Goal: Information Seeking & Learning: Learn about a topic

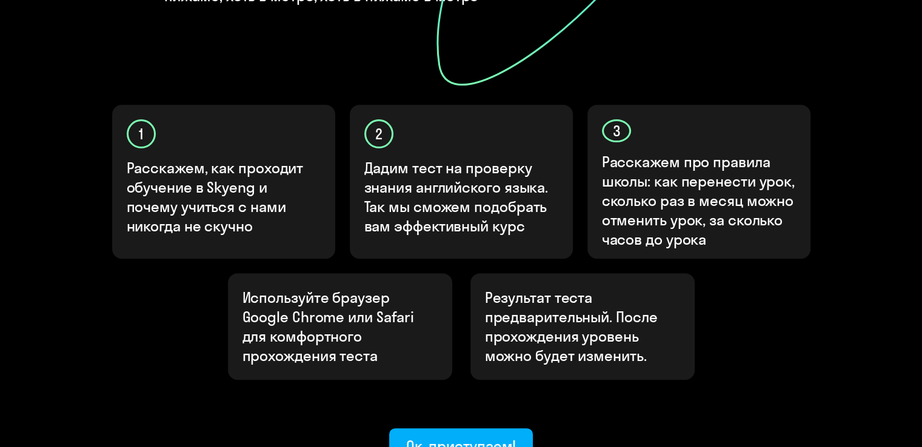
scroll to position [415, 0]
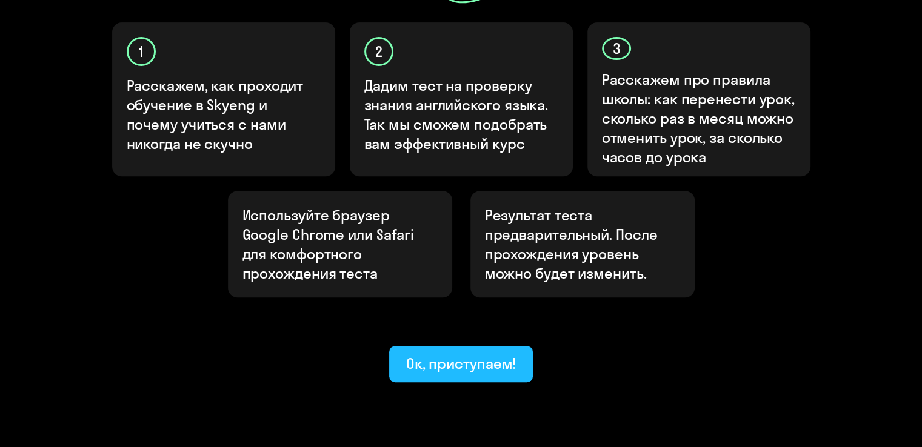
click at [450, 354] on div "Ок, приступаем!" at bounding box center [461, 363] width 110 height 19
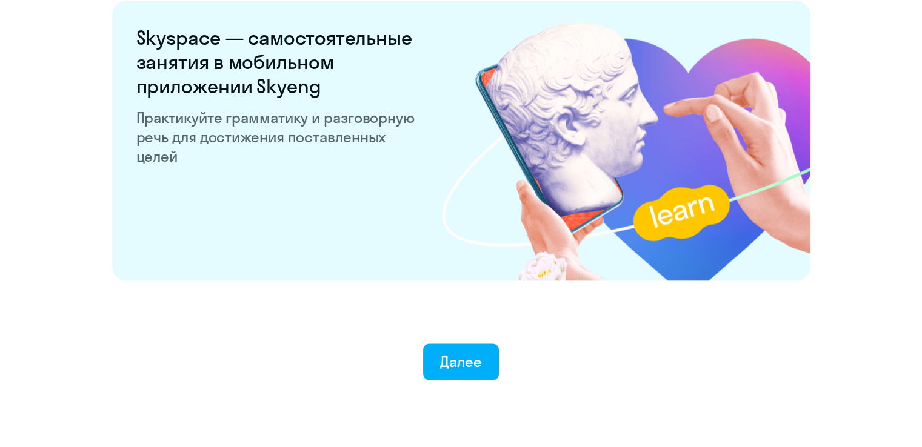
scroll to position [2311, 0]
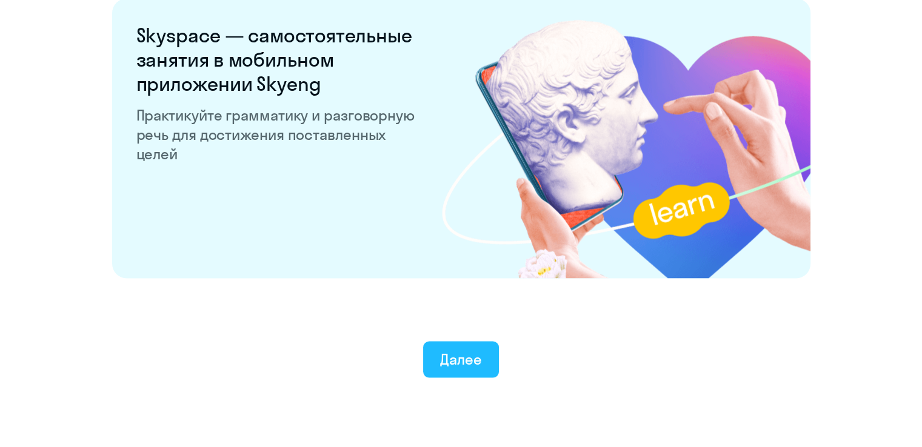
click at [483, 350] on button "Далее" at bounding box center [461, 360] width 76 height 36
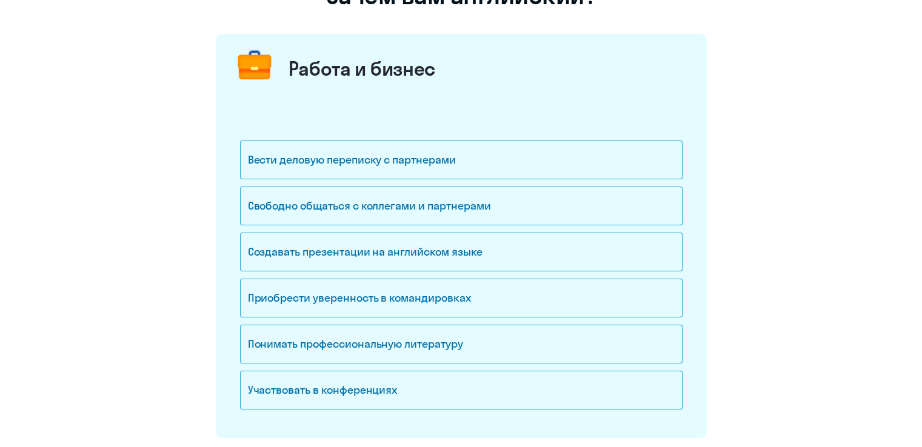
scroll to position [122, 0]
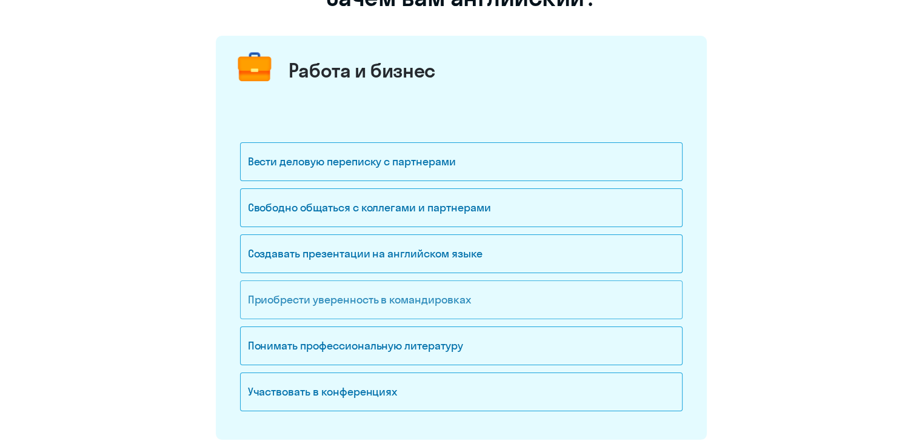
click at [455, 299] on div "Приобрести уверенность в командировках" at bounding box center [461, 300] width 443 height 39
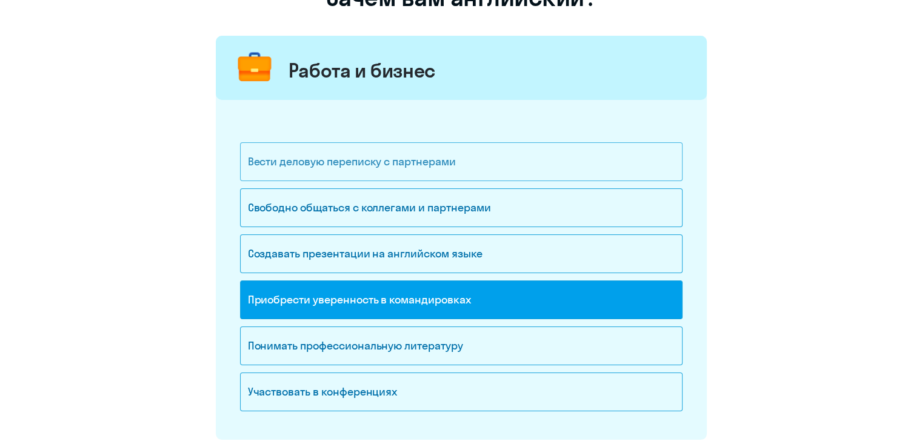
click at [455, 166] on div "Вести деловую переписку с партнерами" at bounding box center [461, 161] width 443 height 39
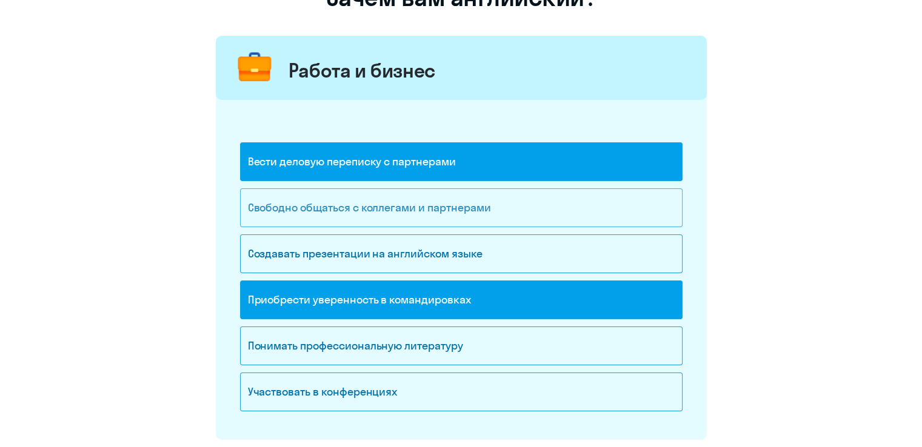
click at [428, 212] on div "Свободно общаться с коллегами и партнерами" at bounding box center [461, 208] width 443 height 39
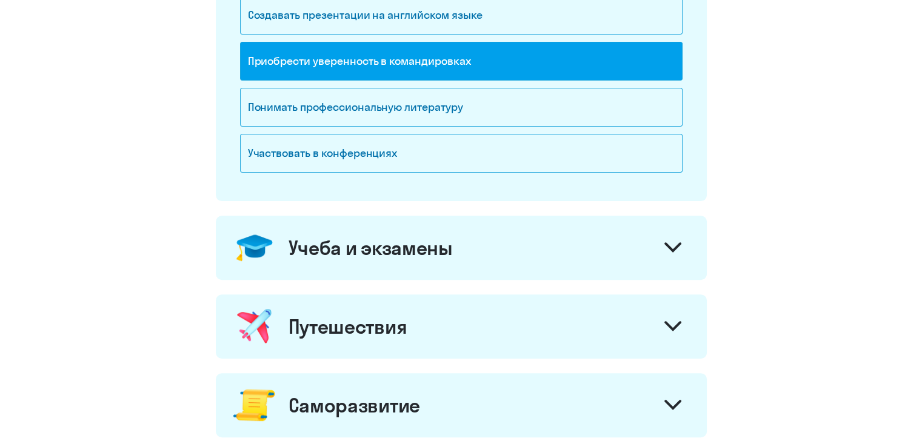
scroll to position [404, 0]
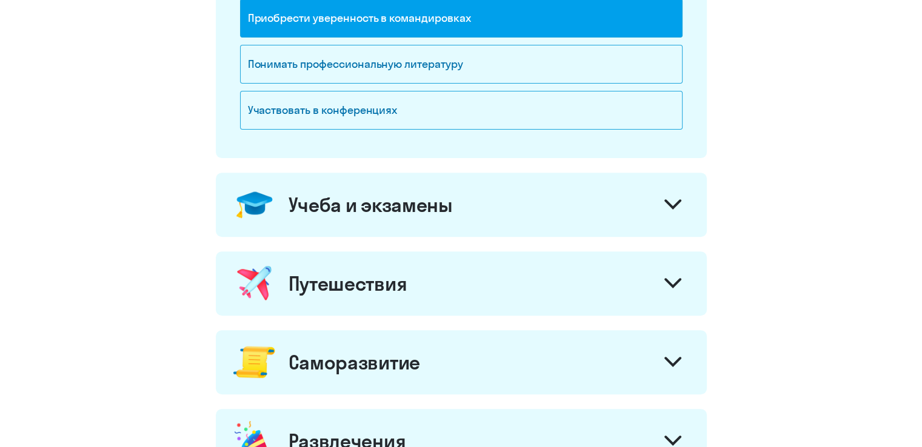
click at [674, 205] on icon at bounding box center [673, 204] width 15 height 7
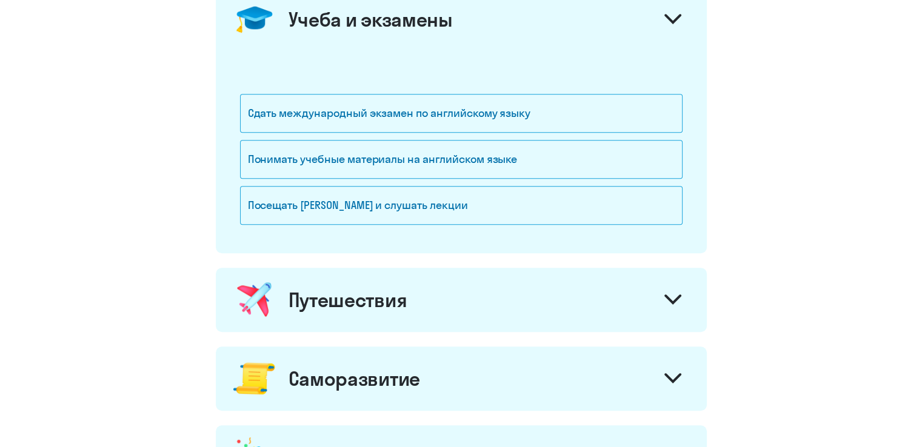
scroll to position [592, 0]
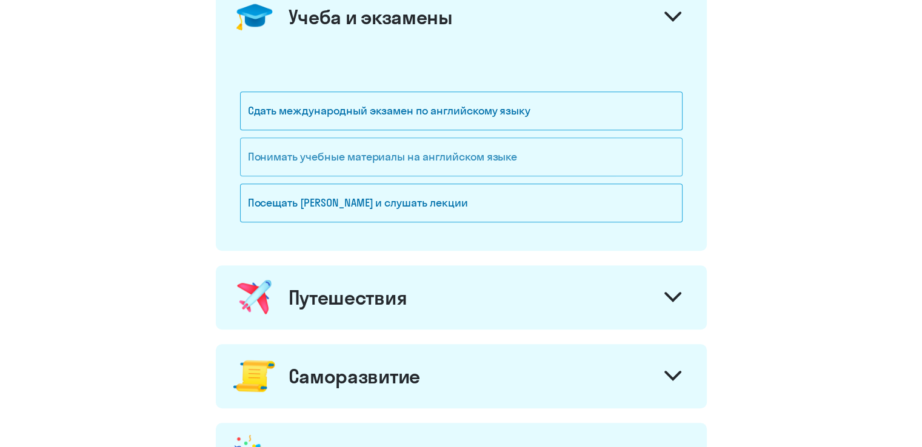
click at [544, 163] on div "Понимать учебные материалы на английском языке" at bounding box center [461, 157] width 443 height 39
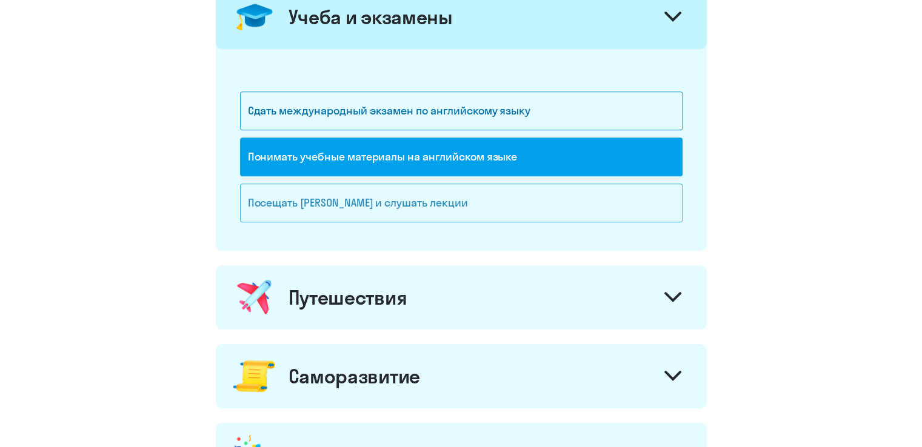
click at [484, 209] on div "Посещать [PERSON_NAME] и слушать лекции" at bounding box center [461, 203] width 443 height 39
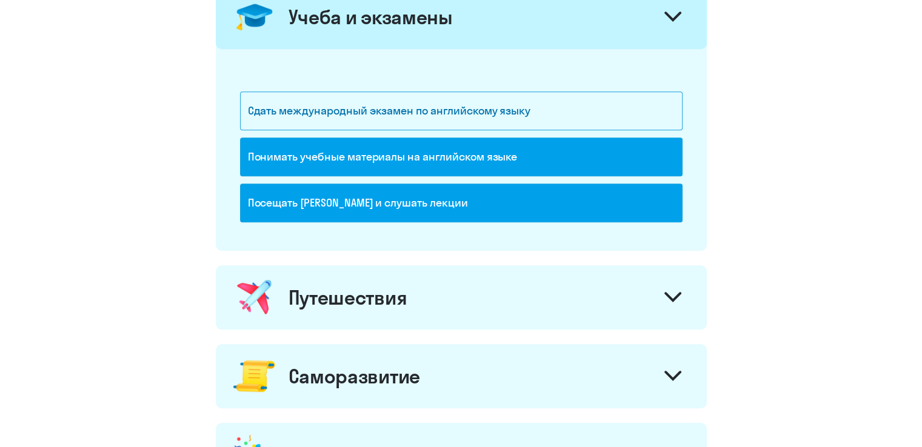
click at [483, 283] on div "Путешествия" at bounding box center [461, 298] width 491 height 64
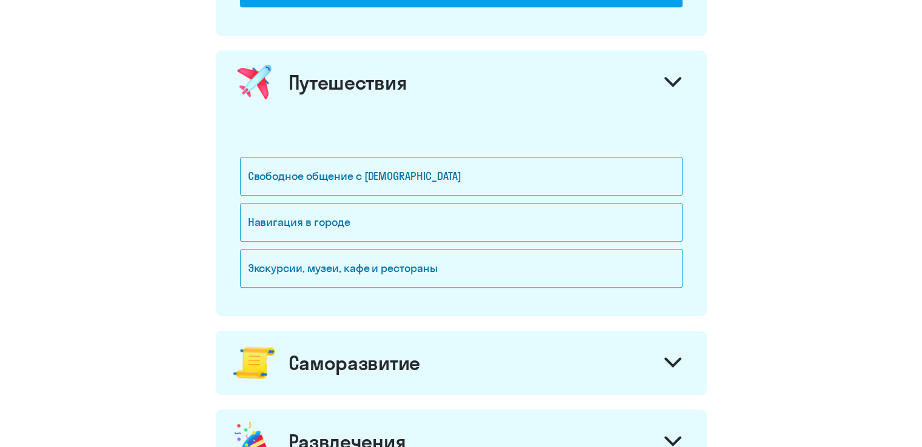
scroll to position [809, 0]
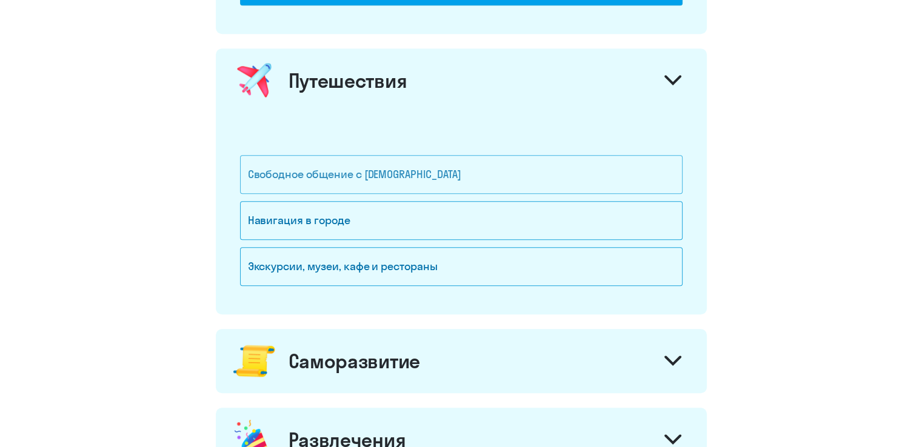
click at [475, 181] on div "Свободное общение с [DEMOGRAPHIC_DATA]" at bounding box center [461, 174] width 443 height 39
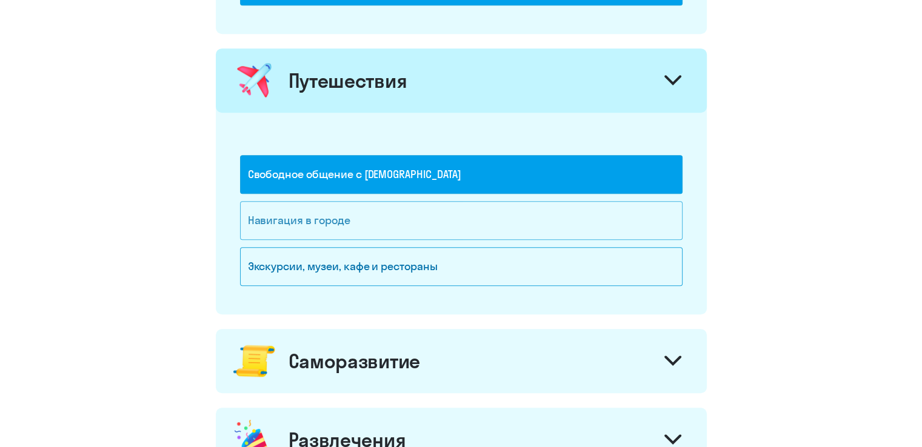
click at [436, 216] on div "Навигация в городе" at bounding box center [461, 220] width 443 height 39
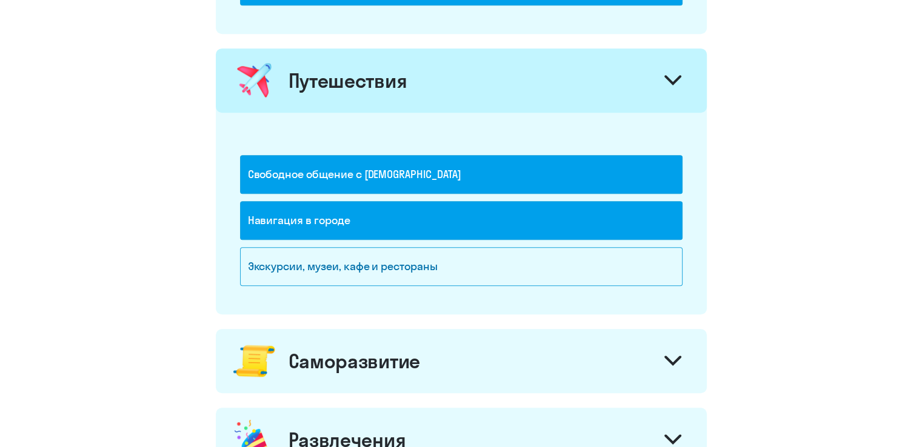
click at [435, 351] on div "Саморазвитие" at bounding box center [461, 361] width 491 height 64
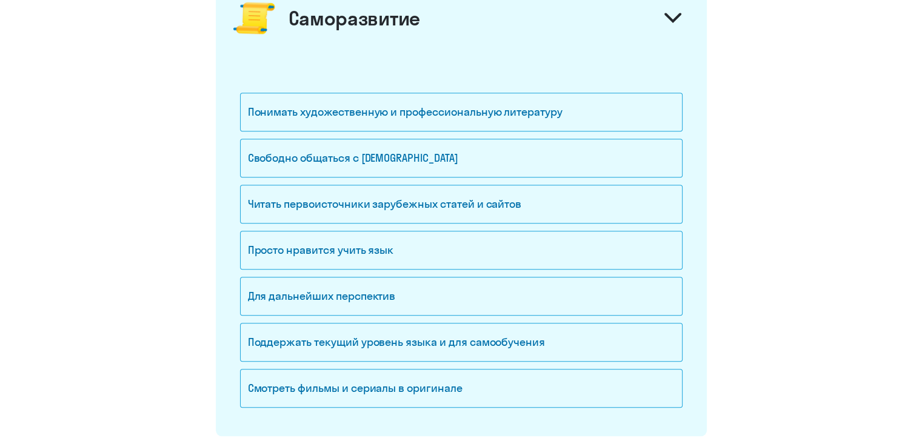
scroll to position [1143, 0]
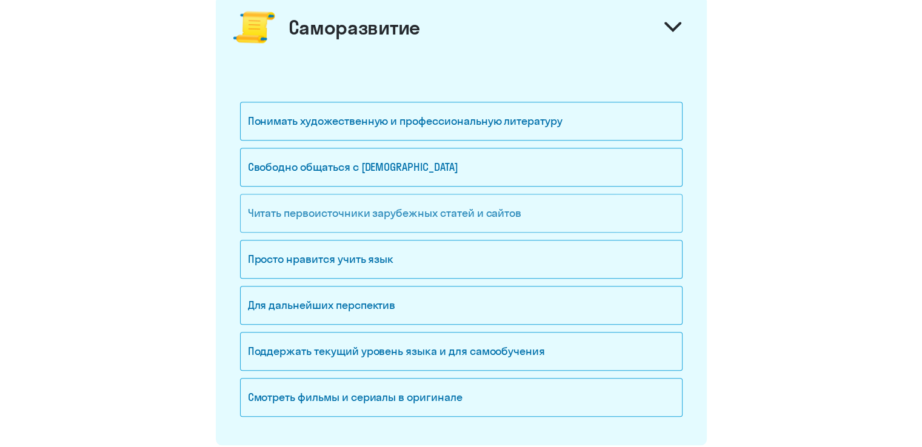
click at [410, 221] on div "Читать первоисточники зарубежных статей и сайтов" at bounding box center [461, 213] width 443 height 39
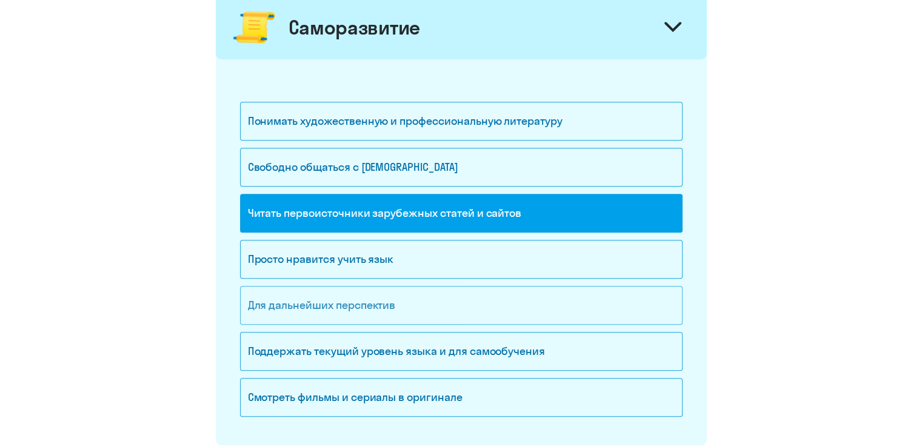
click at [363, 292] on div "Для дальнейших перспектив" at bounding box center [461, 305] width 443 height 39
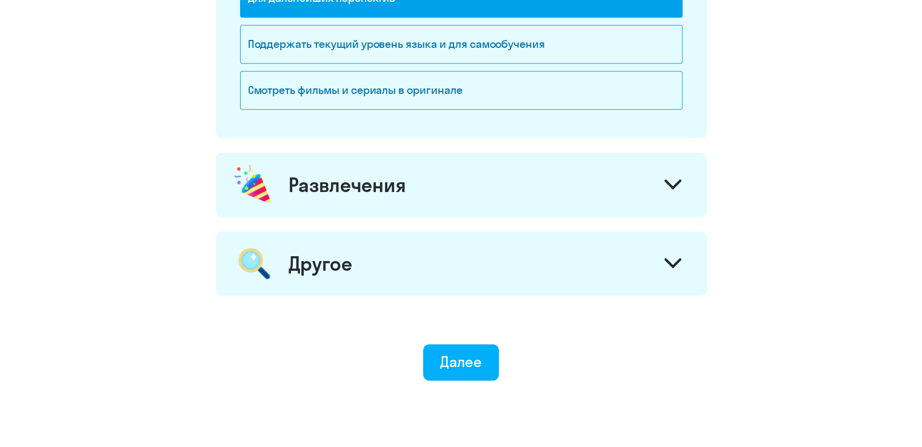
scroll to position [1495, 0]
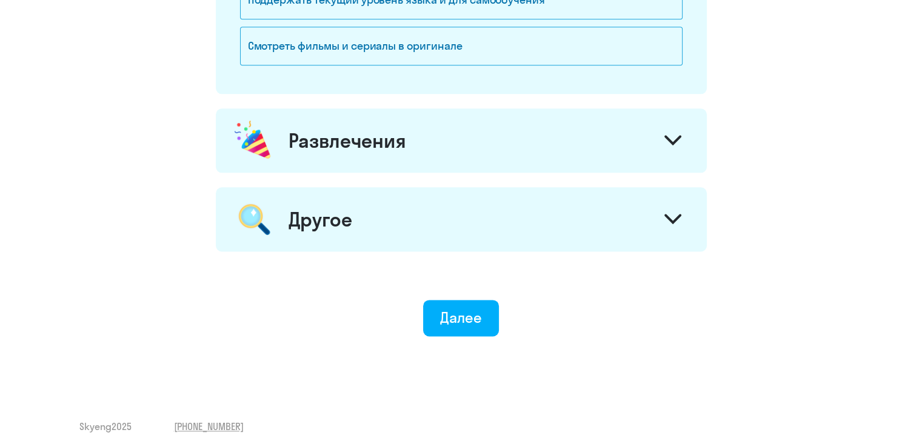
click at [654, 136] on div "Развлечения" at bounding box center [461, 141] width 491 height 64
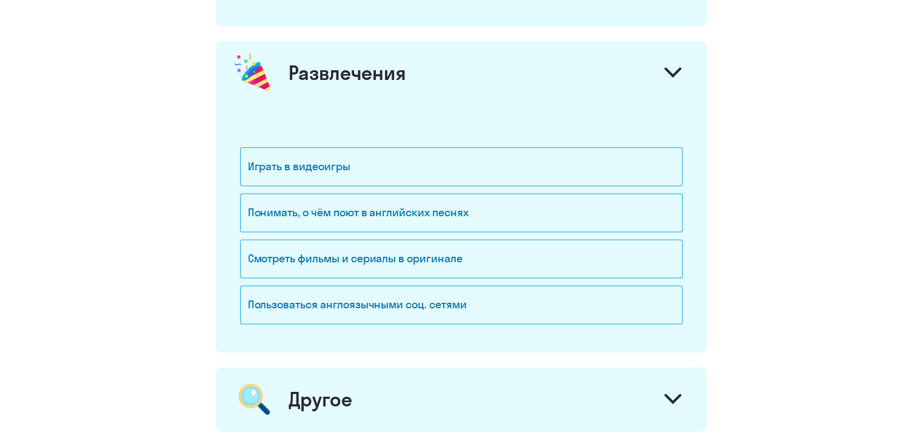
scroll to position [1540, 0]
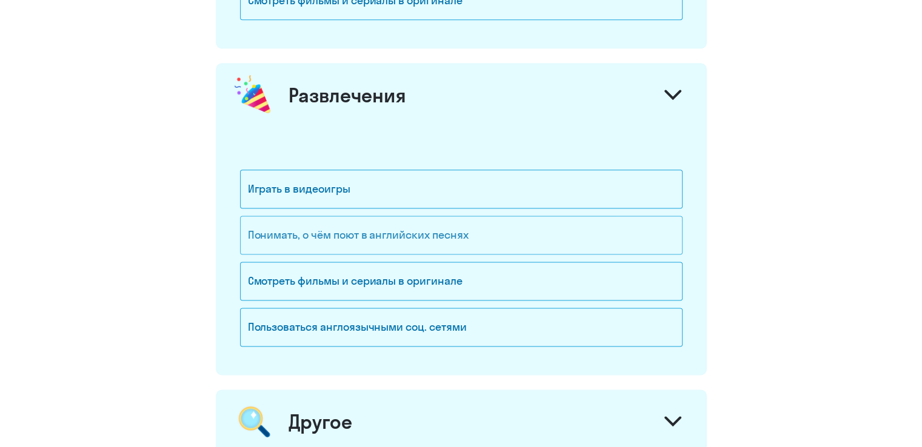
click at [509, 227] on div "Понимать, о чём поют в английских песнях" at bounding box center [461, 235] width 443 height 39
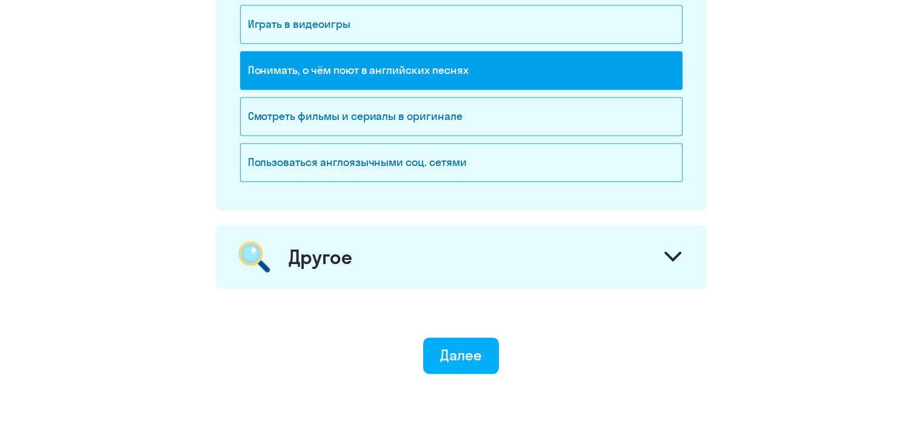
scroll to position [1724, 0]
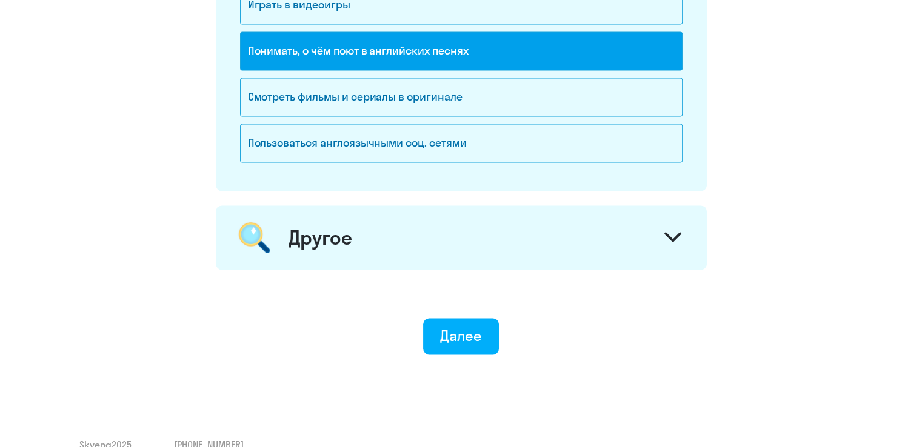
click at [680, 224] on div at bounding box center [672, 238] width 29 height 29
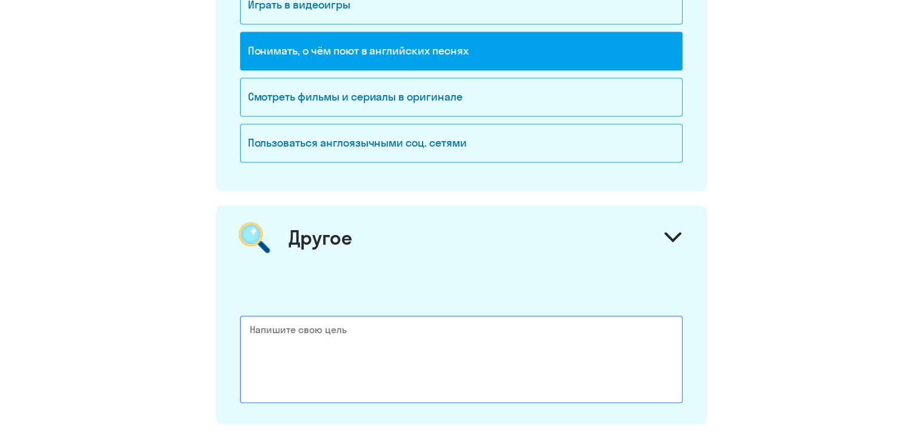
click at [311, 338] on textarea at bounding box center [461, 359] width 443 height 87
click at [668, 236] on icon at bounding box center [673, 237] width 17 height 10
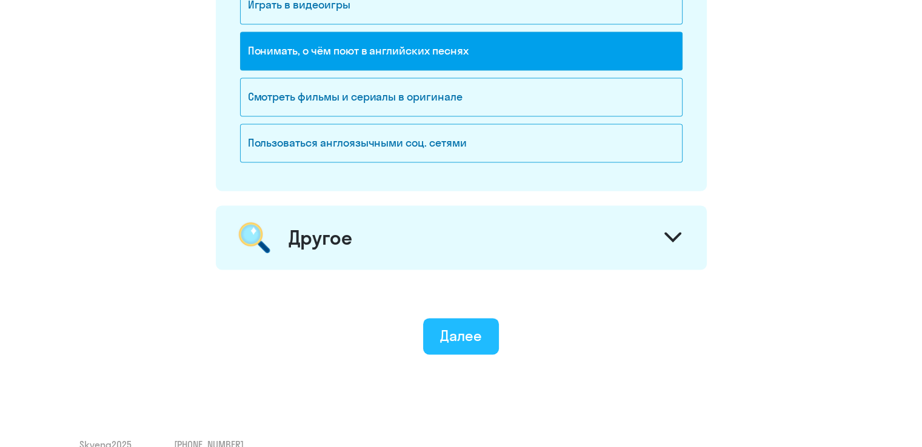
click at [467, 329] on div "Далее" at bounding box center [461, 335] width 42 height 19
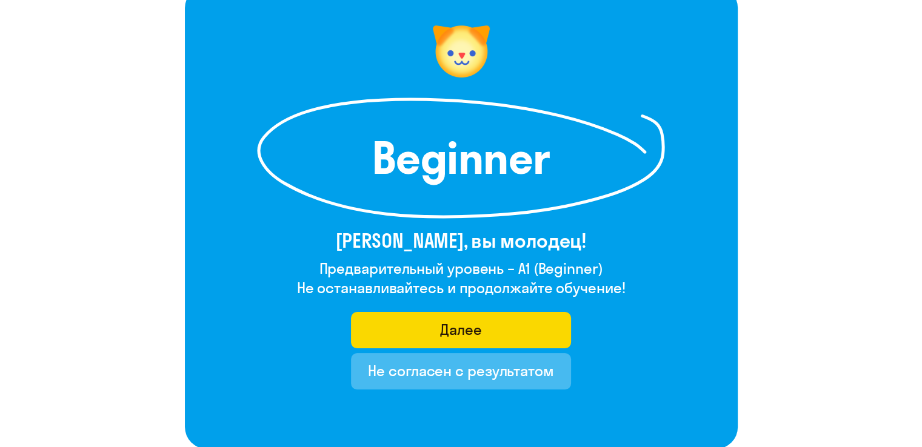
scroll to position [95, 0]
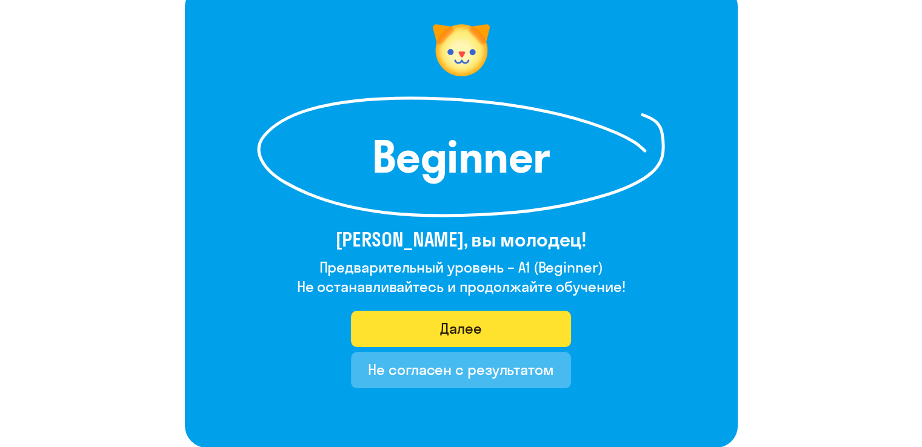
click at [458, 328] on div "Далее" at bounding box center [461, 328] width 42 height 19
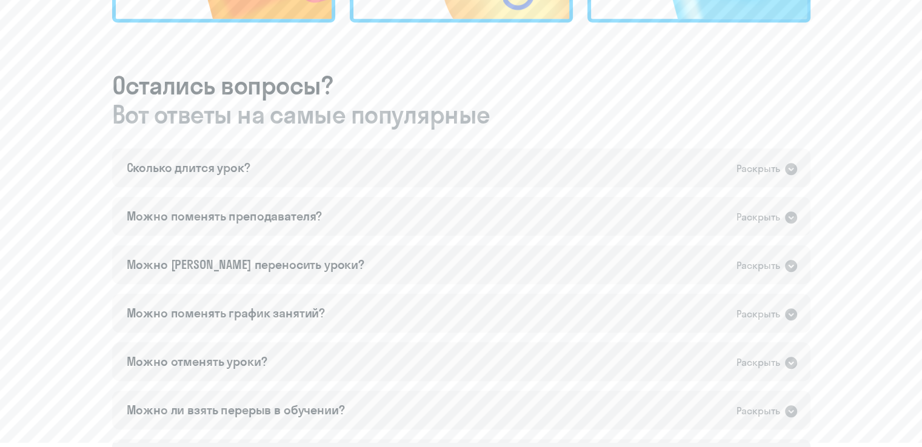
scroll to position [651, 0]
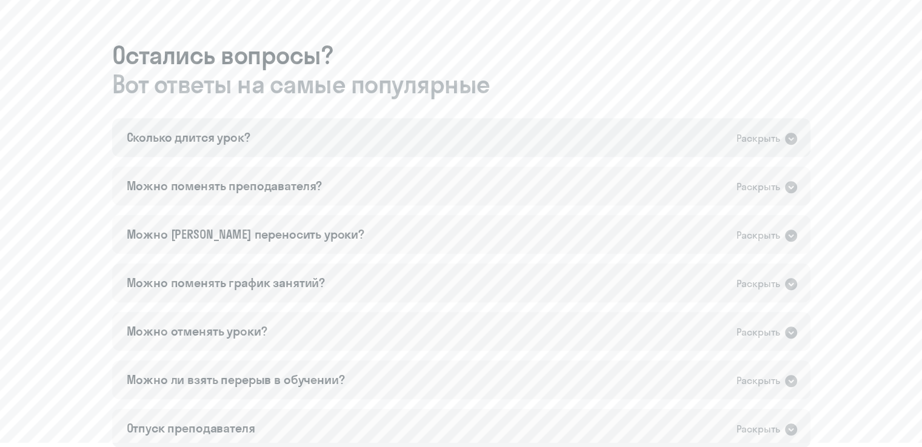
click at [792, 134] on icon at bounding box center [791, 139] width 12 height 12
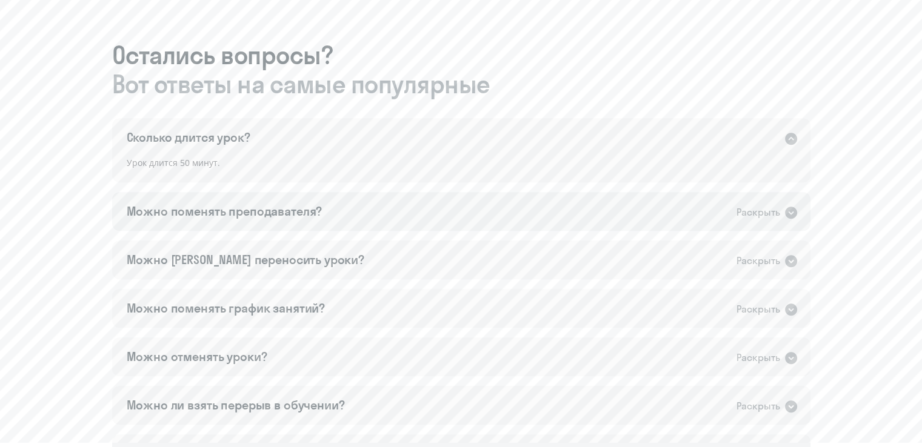
click at [792, 206] on icon at bounding box center [791, 213] width 15 height 15
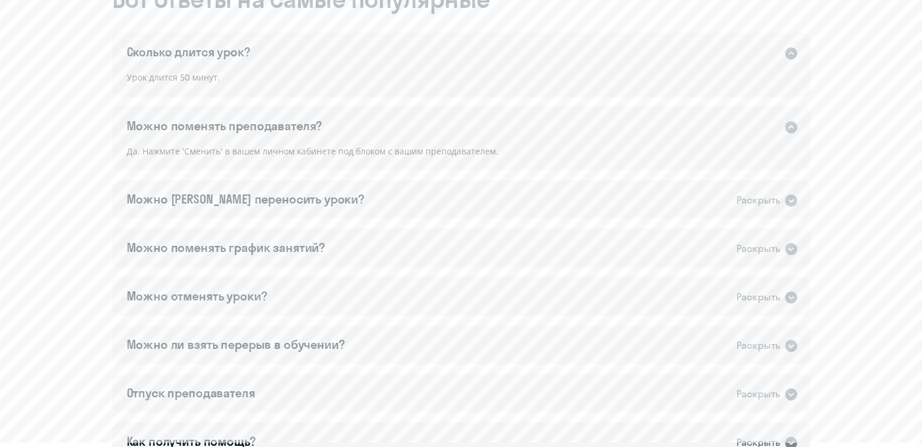
scroll to position [731, 0]
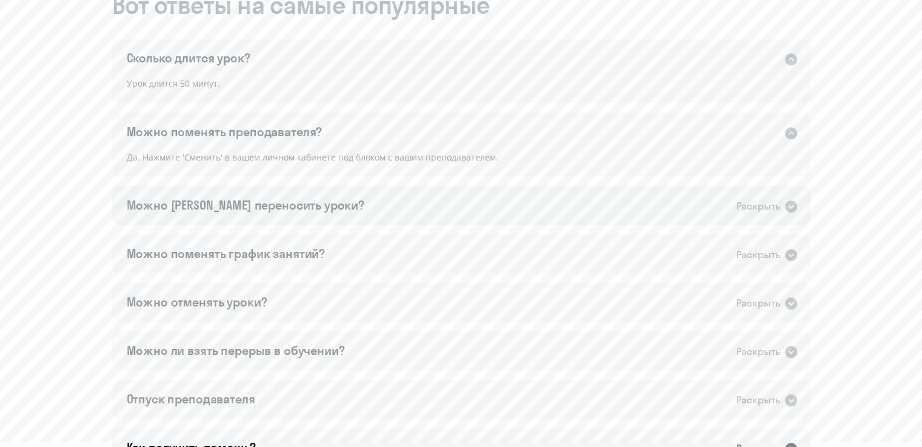
click at [769, 205] on div "Раскрыть" at bounding box center [759, 206] width 44 height 15
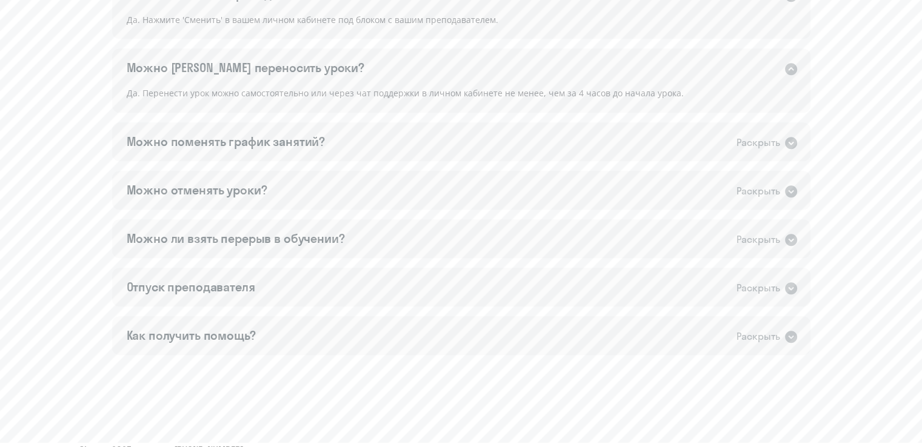
scroll to position [873, 0]
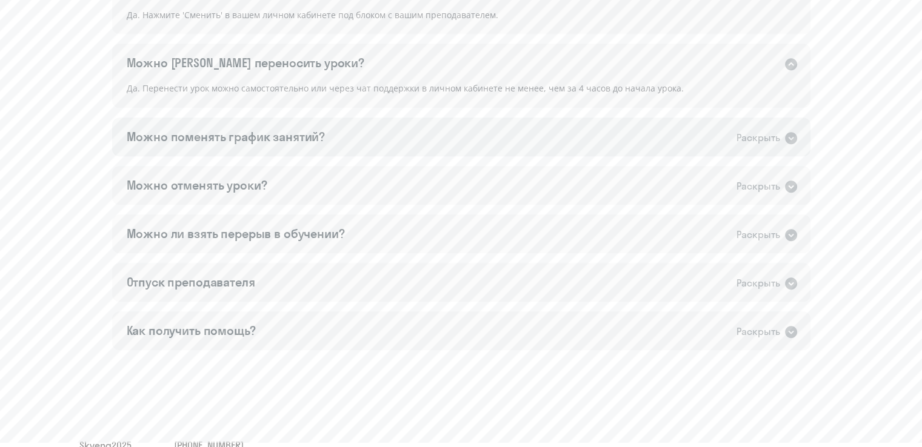
click at [762, 139] on div "Раскрыть" at bounding box center [759, 137] width 44 height 15
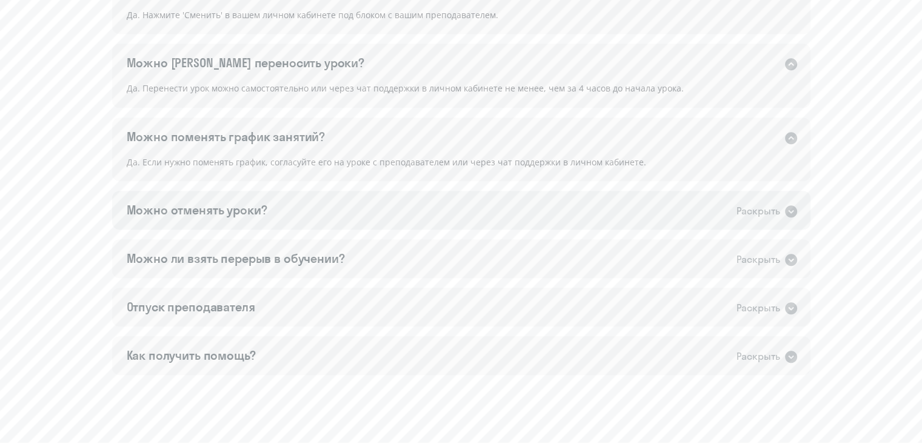
click at [759, 215] on div "Раскрыть" at bounding box center [759, 211] width 44 height 15
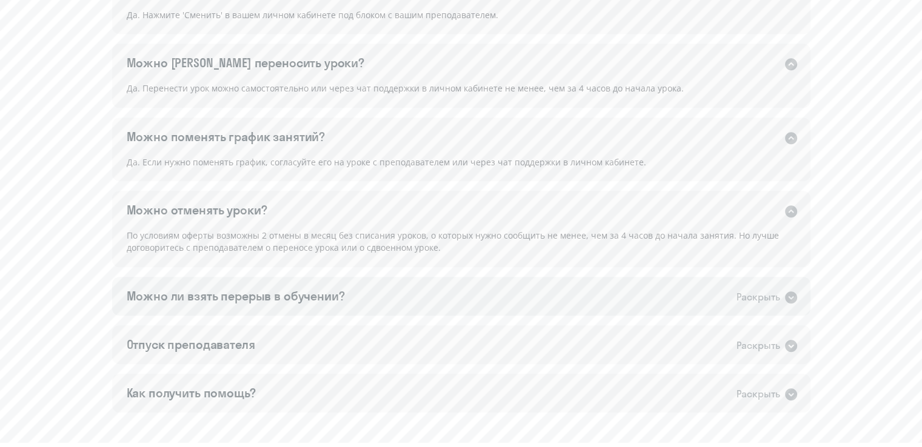
click at [758, 288] on div "Можно ли взять перерыв в обучении? Раскрыть" at bounding box center [461, 296] width 698 height 39
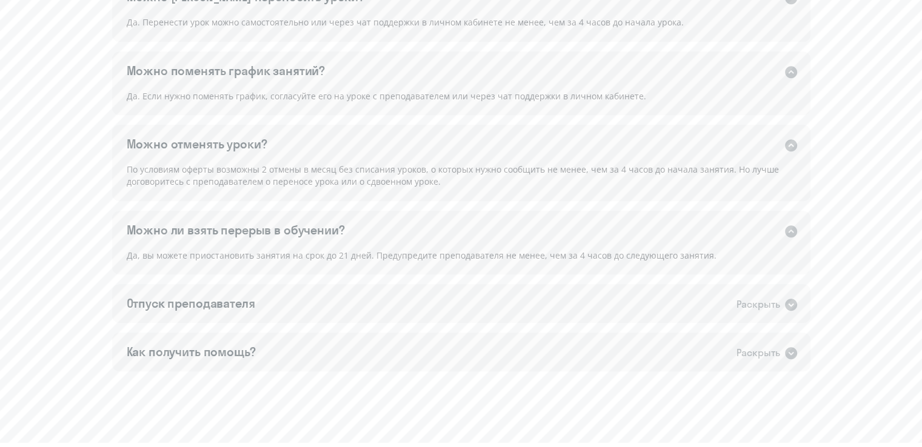
scroll to position [941, 0]
click at [759, 306] on div "Раскрыть" at bounding box center [759, 302] width 44 height 15
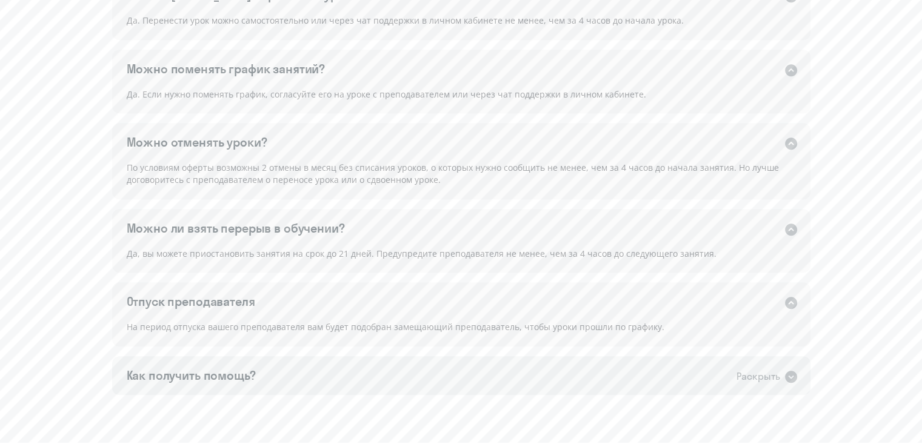
click at [722, 372] on div "Как получить помощь? Раскрыть" at bounding box center [461, 376] width 698 height 39
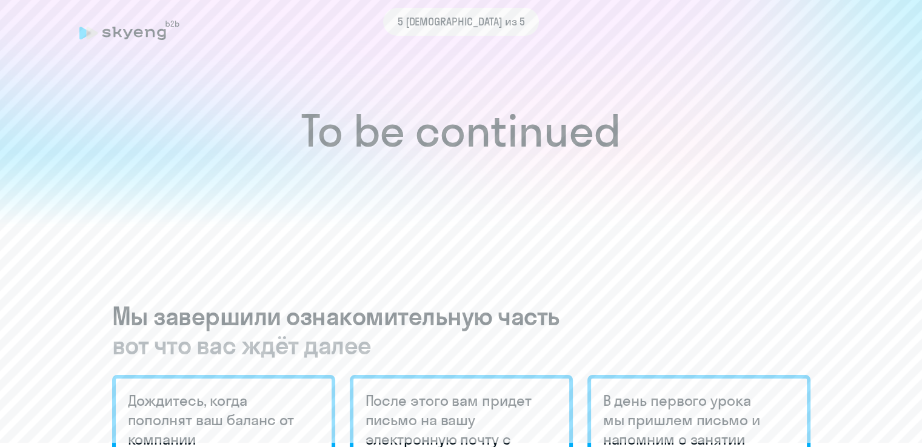
scroll to position [0, 0]
